Goal: Transaction & Acquisition: Purchase product/service

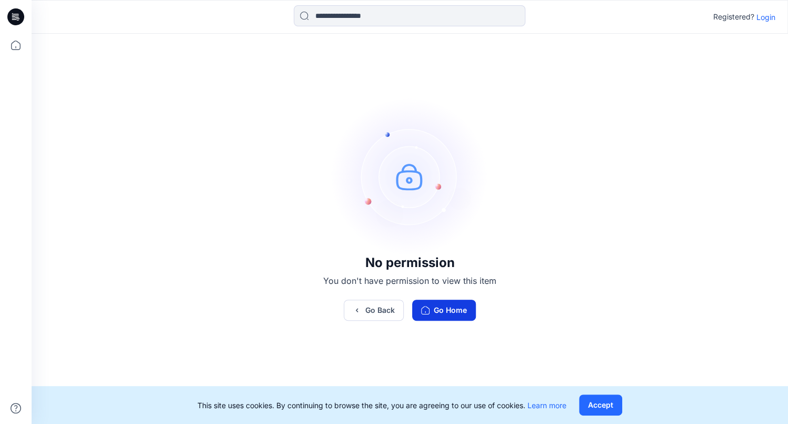
click at [436, 303] on button "Go Home" at bounding box center [444, 310] width 64 height 21
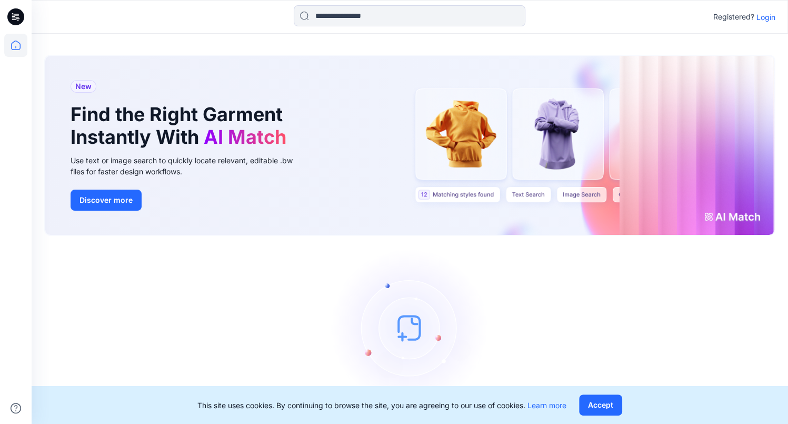
click at [579, 407] on button "Accept" at bounding box center [600, 404] width 43 height 21
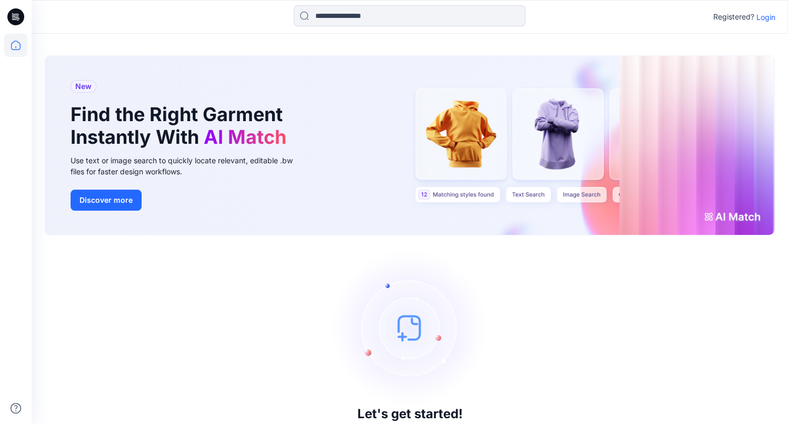
click at [770, 17] on p "Login" at bounding box center [765, 17] width 19 height 11
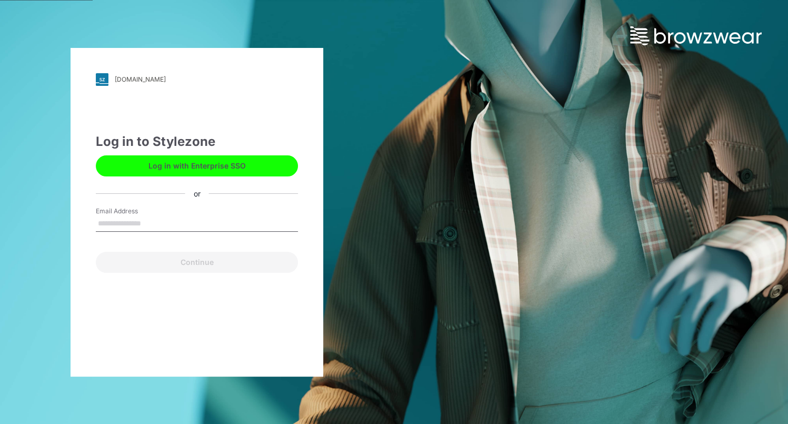
type input "**********"
click at [197, 256] on button "Continue" at bounding box center [197, 262] width 202 height 21
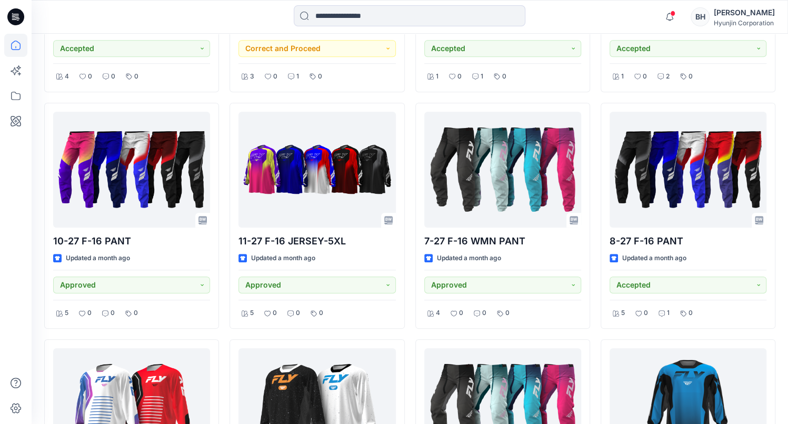
scroll to position [476, 0]
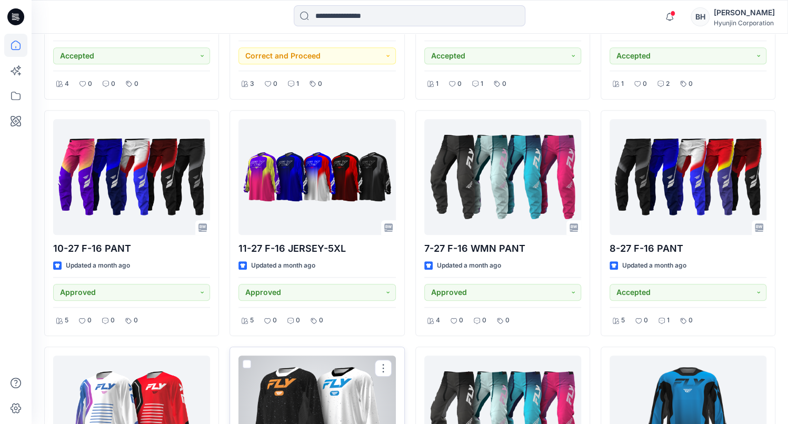
click at [320, 355] on div at bounding box center [316, 413] width 157 height 116
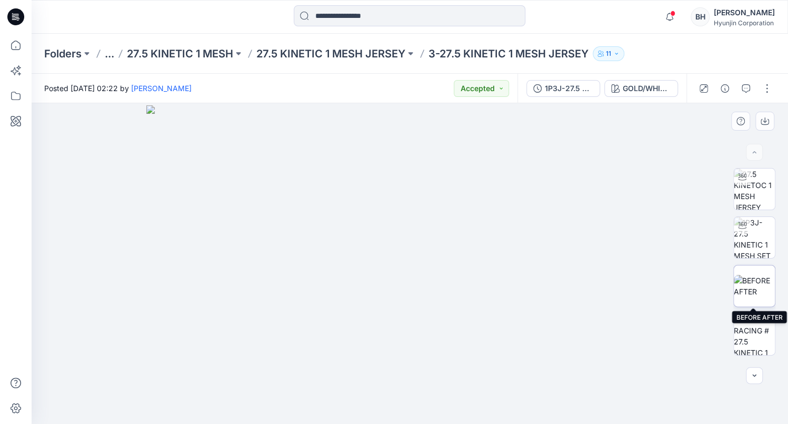
click at [758, 275] on img at bounding box center [754, 286] width 41 height 22
